Goal: Information Seeking & Learning: Find specific fact

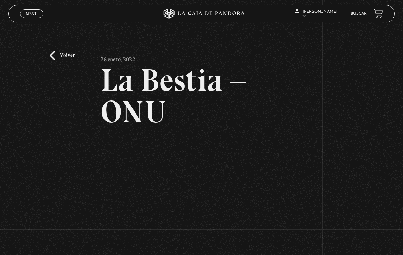
scroll to position [84, 0]
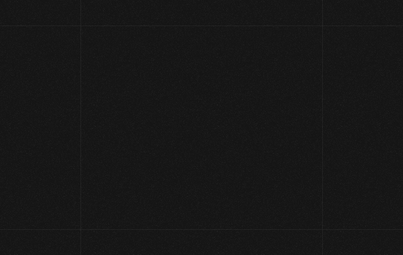
scroll to position [71, 0]
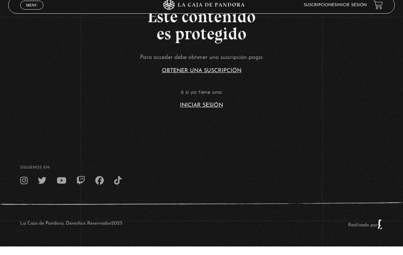
click at [206, 95] on article "Para acceder debe obtener una suscripción paga: Obtener una suscripción ó si ya…" at bounding box center [201, 89] width 403 height 56
click at [212, 111] on link "Iniciar Sesión" at bounding box center [201, 113] width 43 height 5
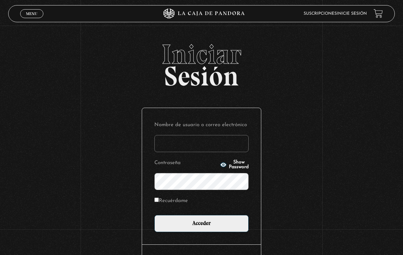
type input "DMORALESPALAVECINO@GMAIL.COM"
click at [201, 225] on input "Acceder" at bounding box center [201, 223] width 94 height 17
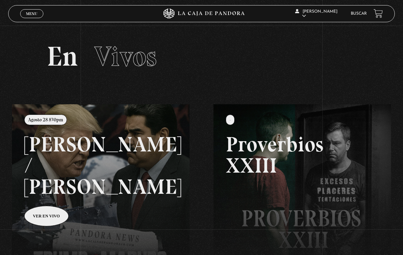
click at [353, 16] on link "Buscar" at bounding box center [359, 14] width 16 height 4
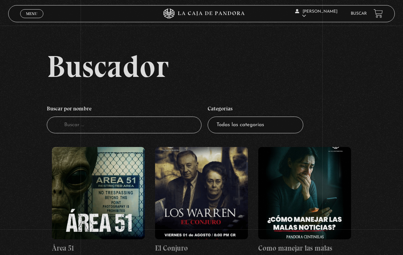
click at [166, 125] on input "Buscador" at bounding box center [124, 124] width 155 height 17
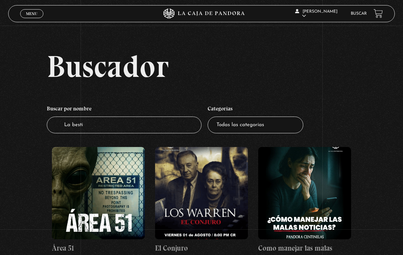
type input "La bestia"
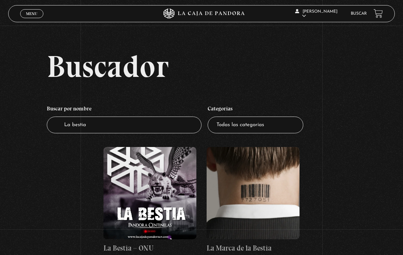
click at [148, 183] on figure at bounding box center [149, 193] width 93 height 92
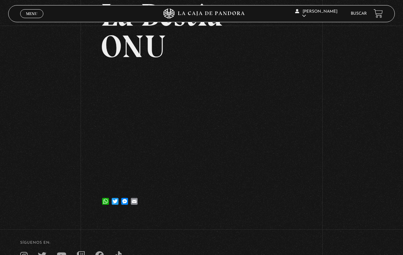
scroll to position [76, 0]
